Goal: Task Accomplishment & Management: Complete application form

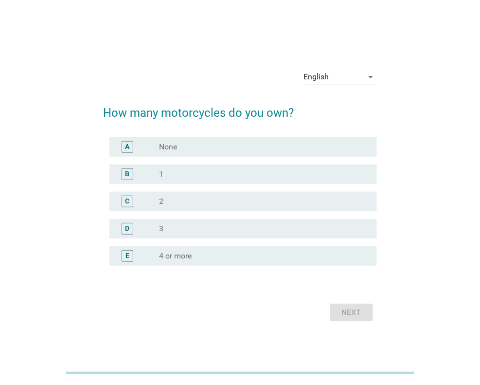
click at [178, 173] on div "radio_button_unchecked 1" at bounding box center [260, 174] width 202 height 10
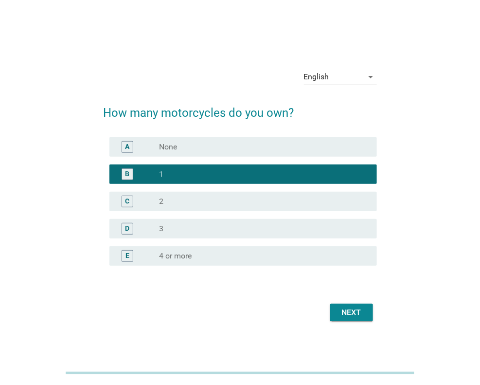
click at [357, 313] on div "Next" at bounding box center [351, 313] width 27 height 12
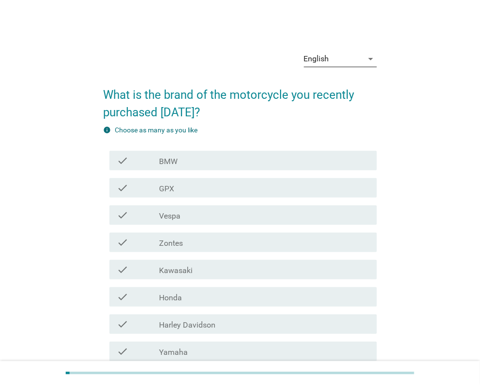
click at [353, 55] on div "English" at bounding box center [333, 59] width 59 height 16
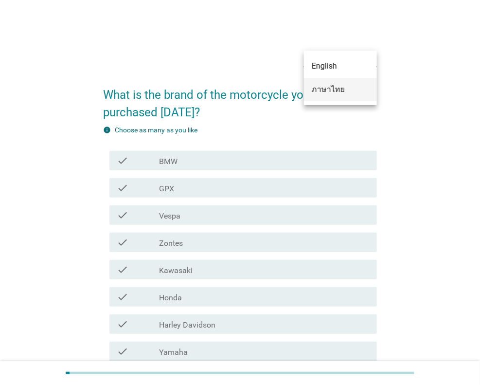
click at [338, 89] on div "ภาษาไทย" at bounding box center [340, 90] width 57 height 12
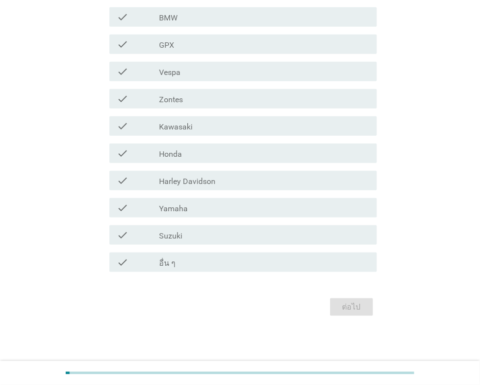
scroll to position [144, 0]
click at [201, 151] on div "check_box_outline_blank Honda" at bounding box center [264, 153] width 210 height 12
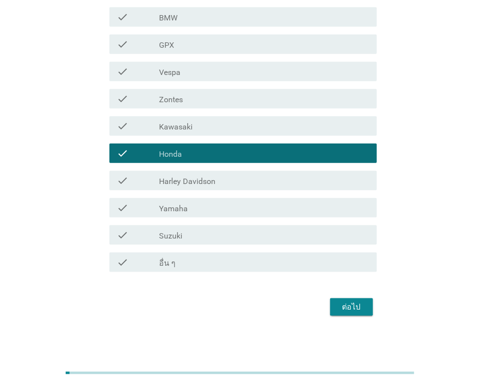
click at [355, 309] on div "ต่อไป" at bounding box center [351, 307] width 27 height 12
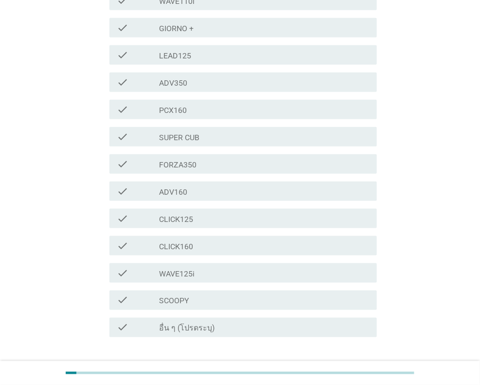
scroll to position [225, 0]
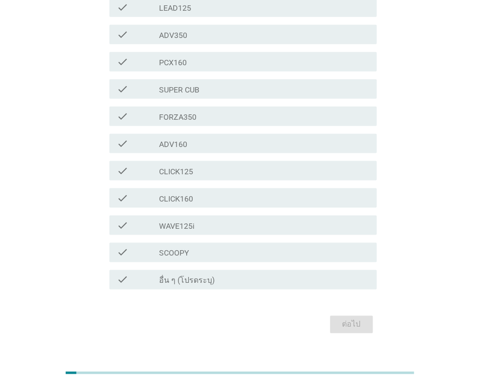
click at [207, 247] on div "check_box_outline_blank SCOOPY" at bounding box center [264, 253] width 210 height 12
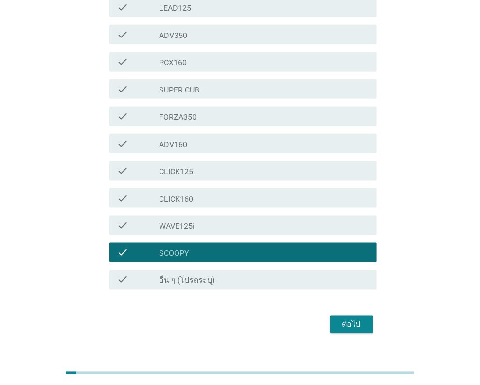
click at [373, 313] on div "ต่อไป" at bounding box center [241, 324] width 274 height 23
click at [336, 316] on button "ต่อไป" at bounding box center [351, 325] width 43 height 18
